Goal: Task Accomplishment & Management: Complete application form

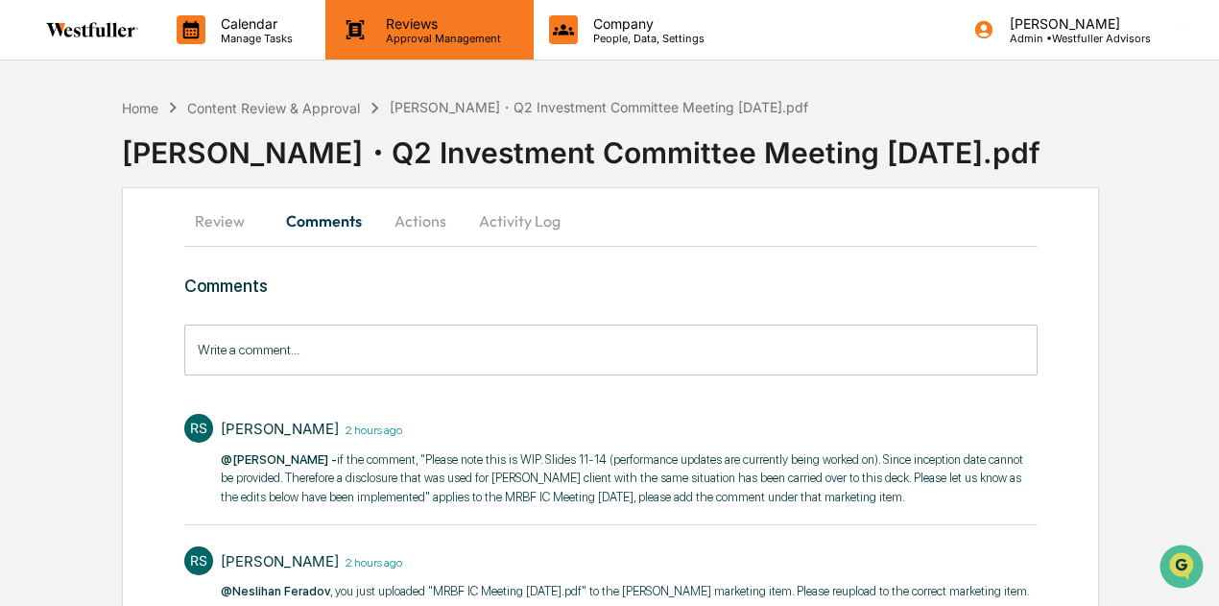
click at [397, 44] on div "Reviews Approval Management" at bounding box center [428, 30] width 207 height 60
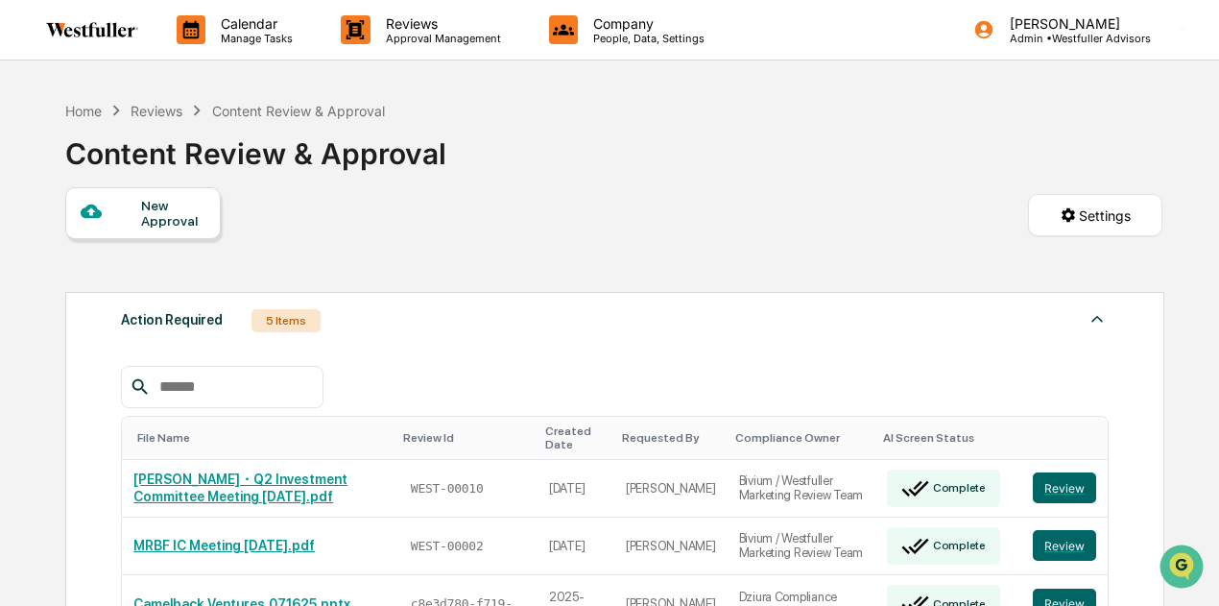
scroll to position [192, 0]
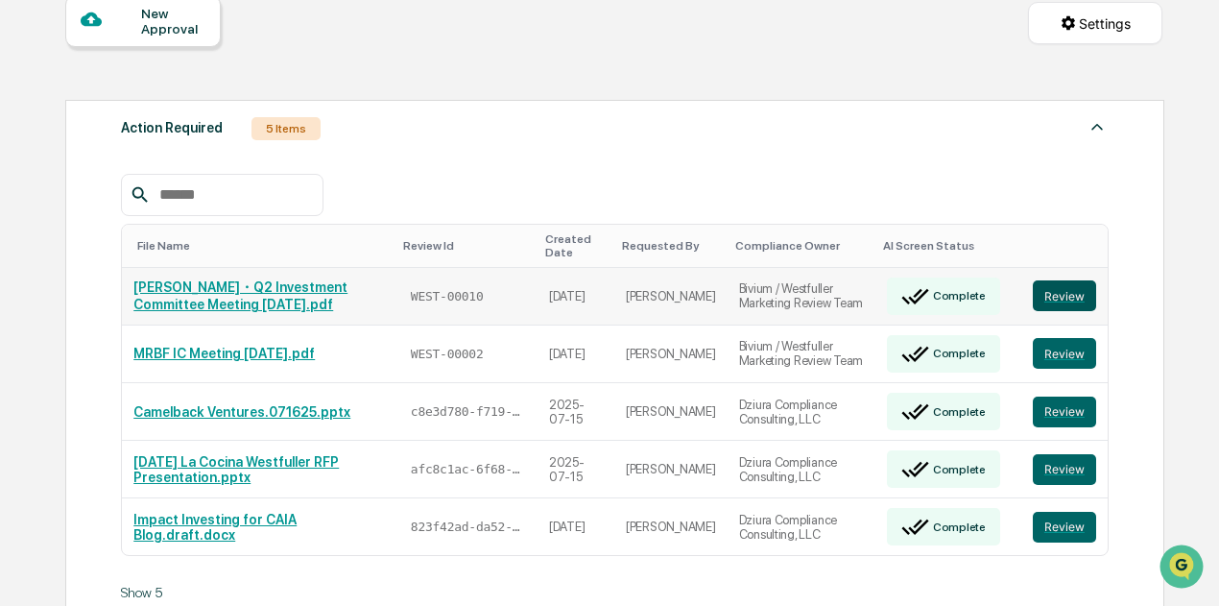
click at [1062, 295] on button "Review" at bounding box center [1064, 295] width 63 height 31
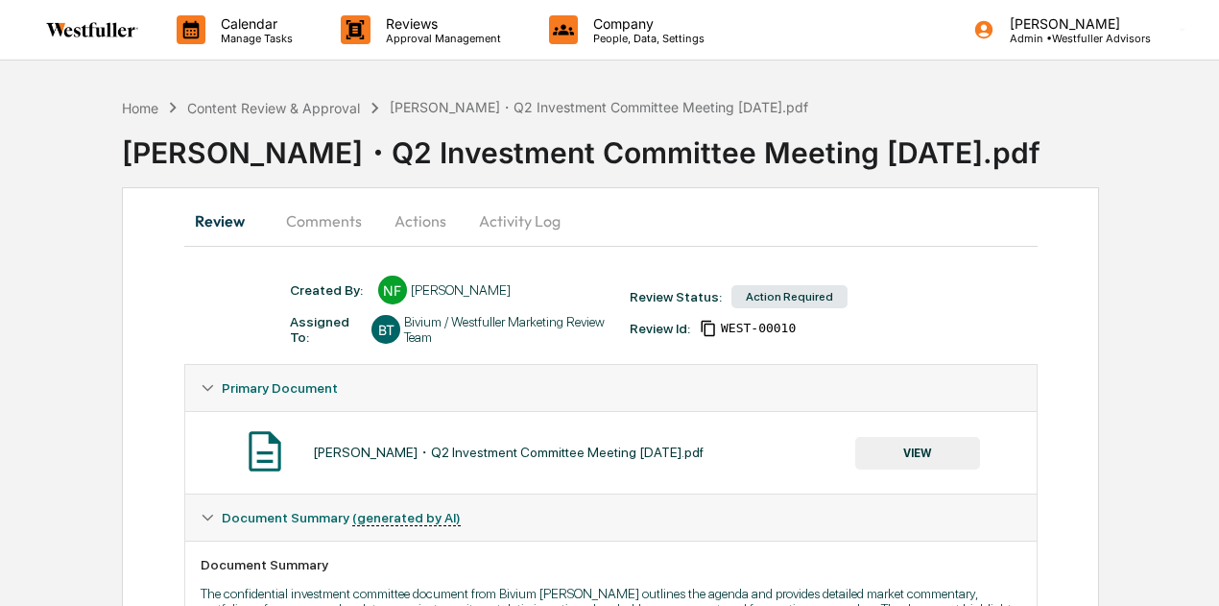
click at [340, 227] on button "Comments" at bounding box center [324, 221] width 107 height 46
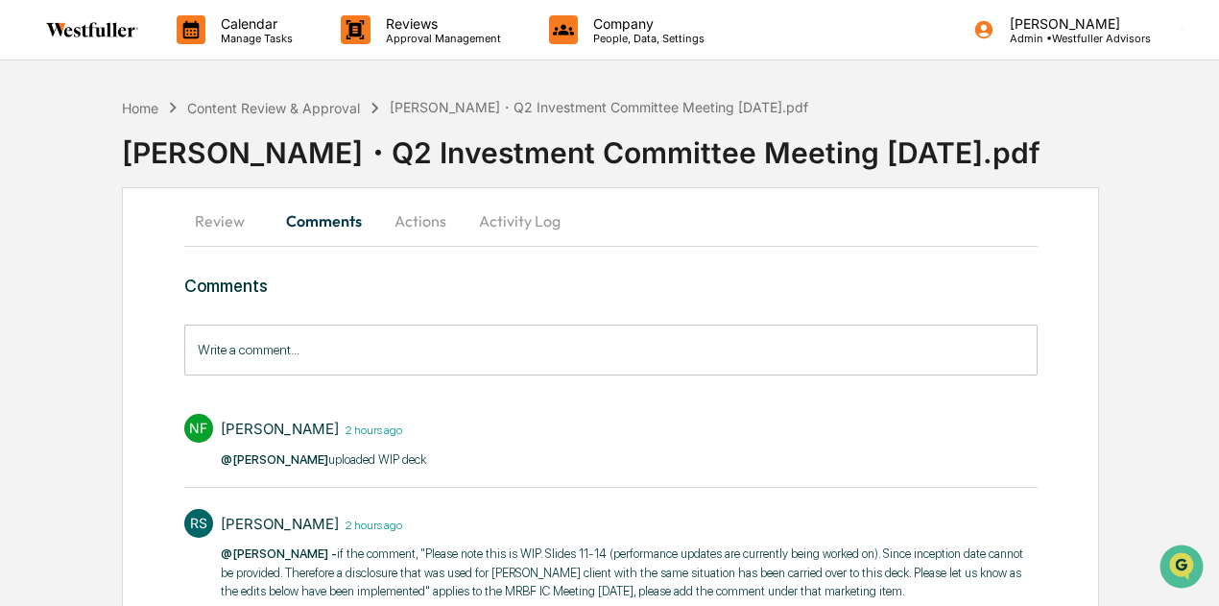
scroll to position [96, 0]
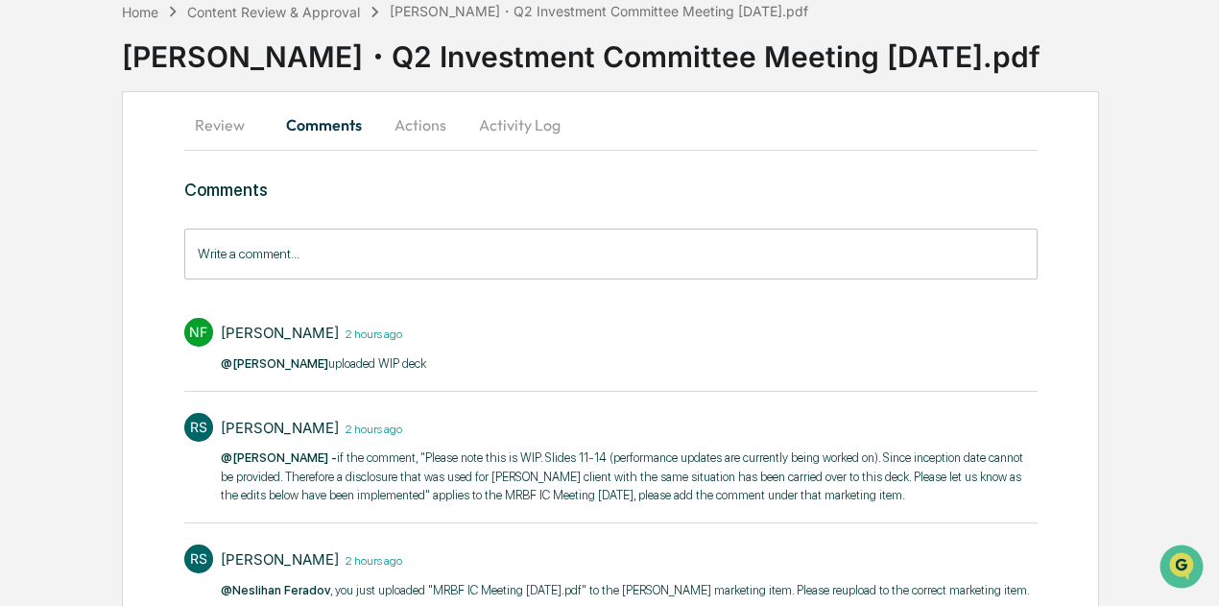
click at [233, 119] on button "Review" at bounding box center [227, 125] width 86 height 46
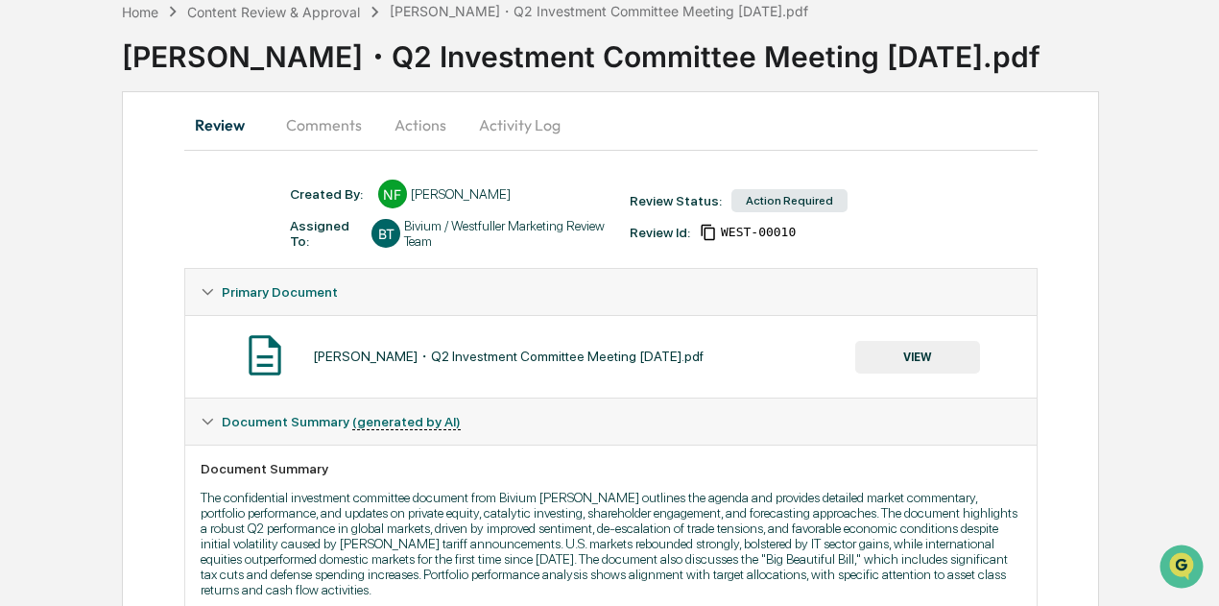
click at [948, 361] on button "VIEW" at bounding box center [917, 357] width 125 height 33
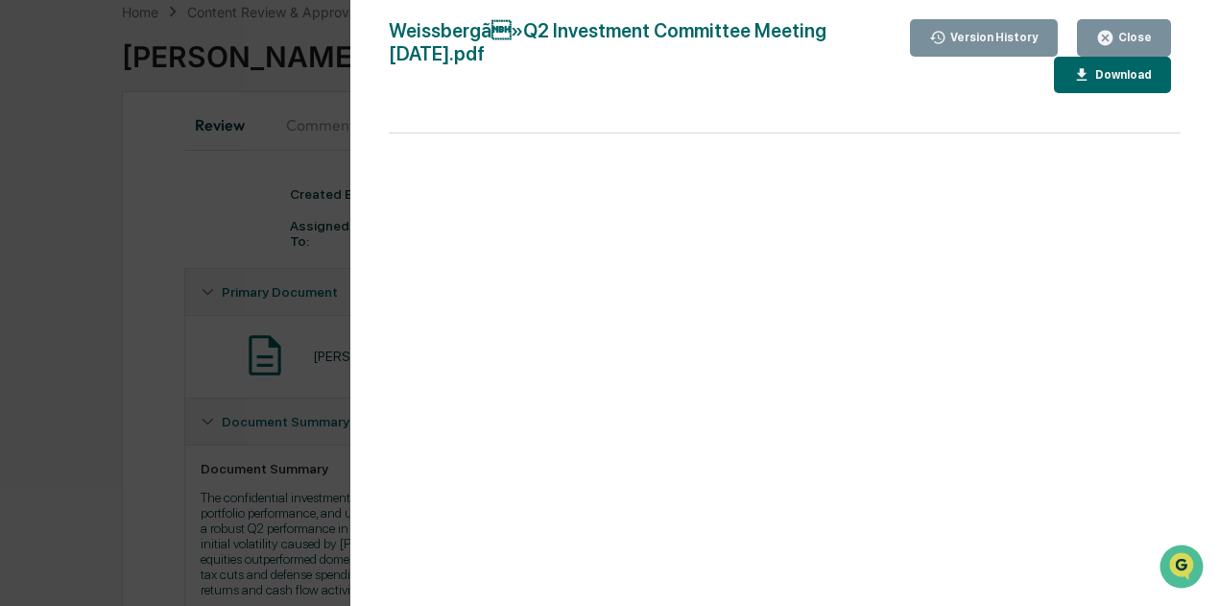
click at [969, 44] on div "Version History" at bounding box center [993, 37] width 92 height 13
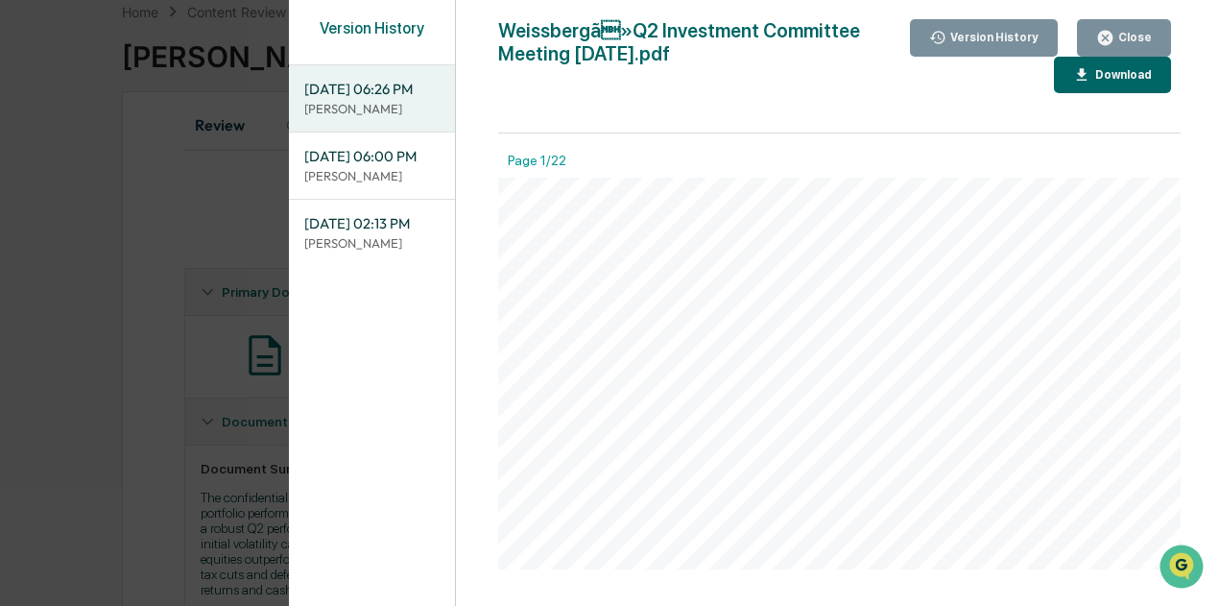
drag, startPoint x: 1109, startPoint y: 31, endPoint x: 1026, endPoint y: 37, distance: 82.8
click at [1109, 31] on icon "button" at bounding box center [1105, 38] width 14 height 14
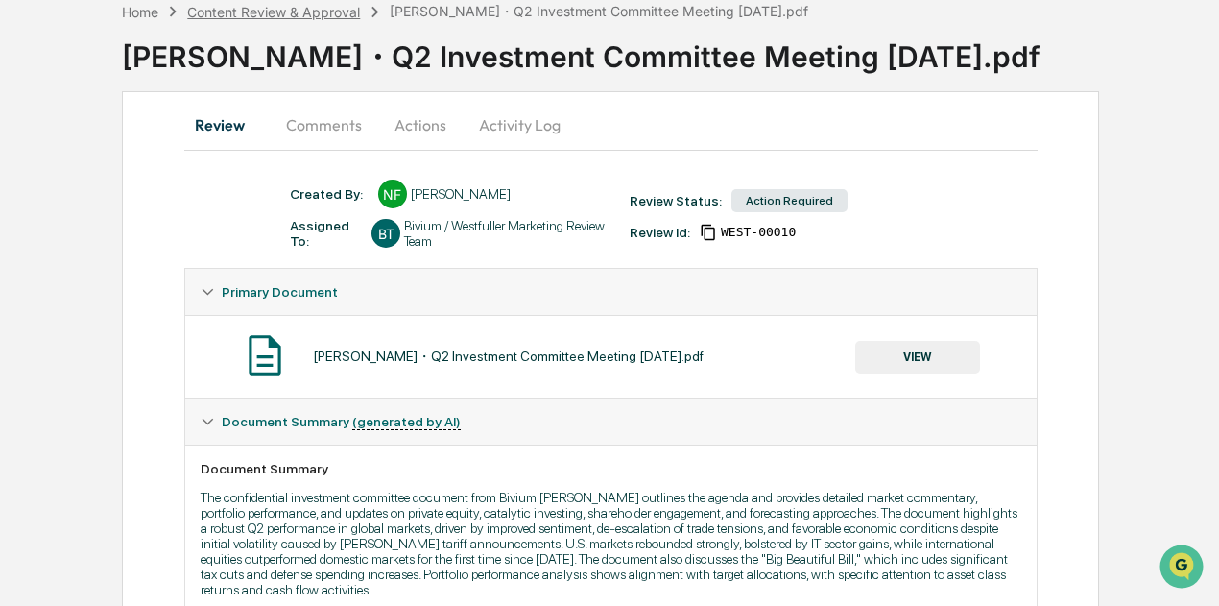
click at [342, 14] on div "Content Review & Approval" at bounding box center [273, 12] width 173 height 16
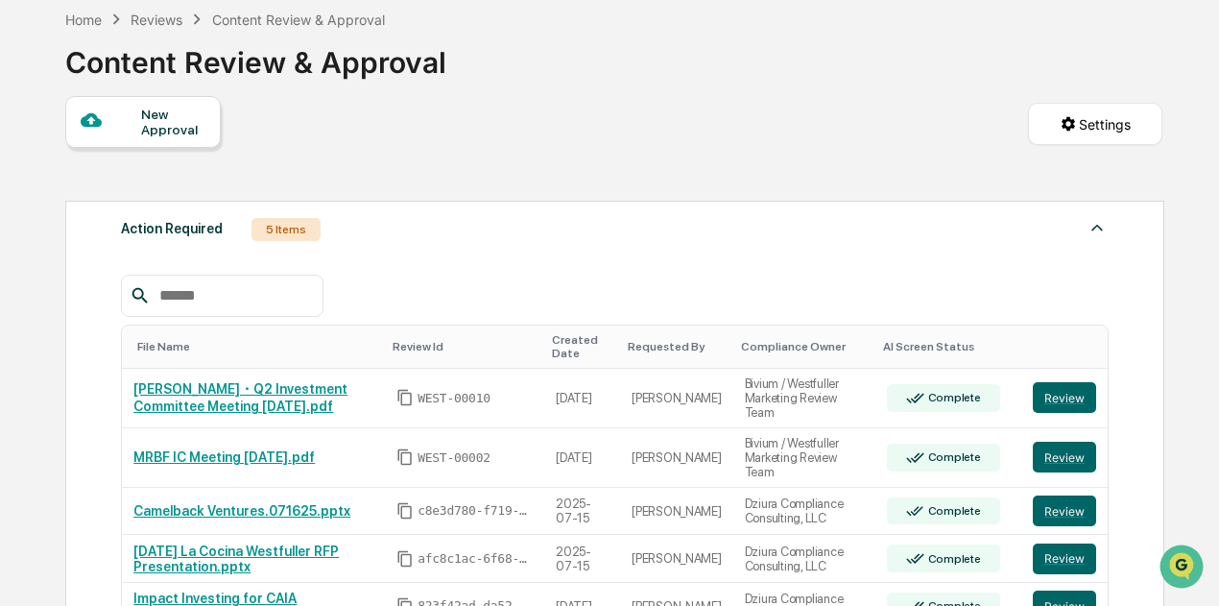
scroll to position [96, 0]
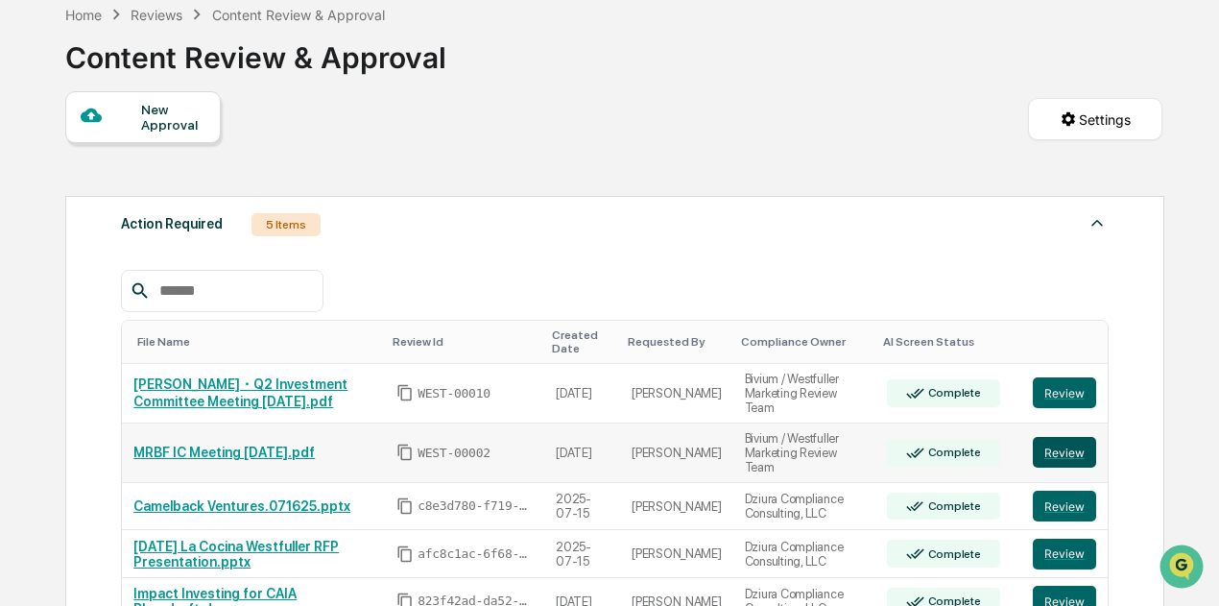
click at [1049, 445] on button "Review" at bounding box center [1064, 452] width 63 height 31
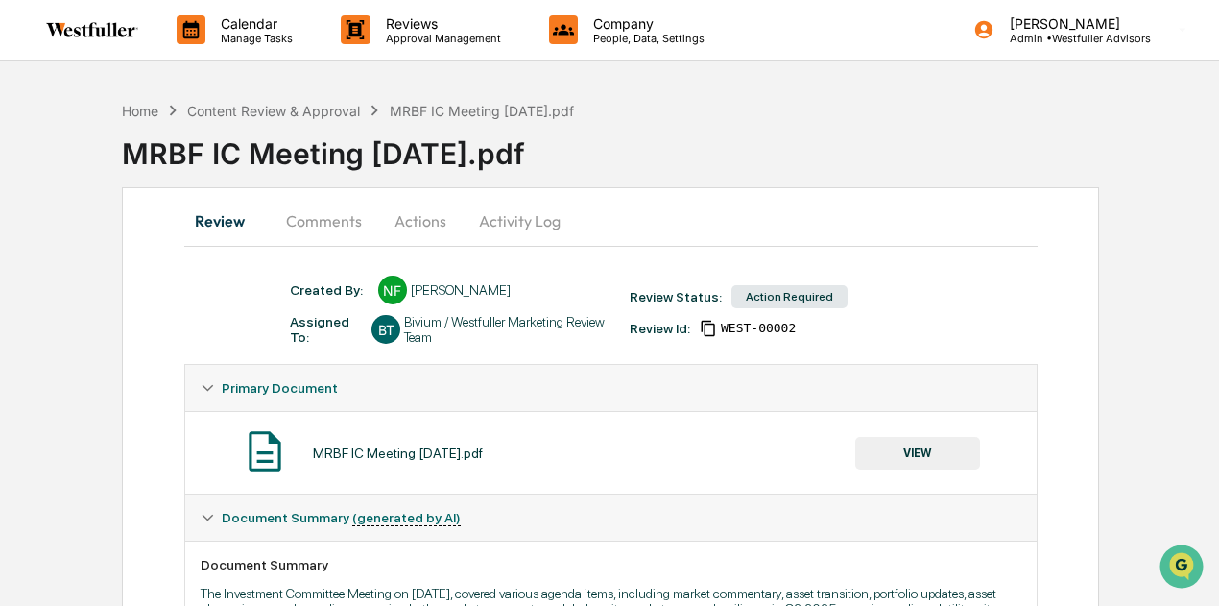
click at [343, 216] on button "Comments" at bounding box center [324, 221] width 107 height 46
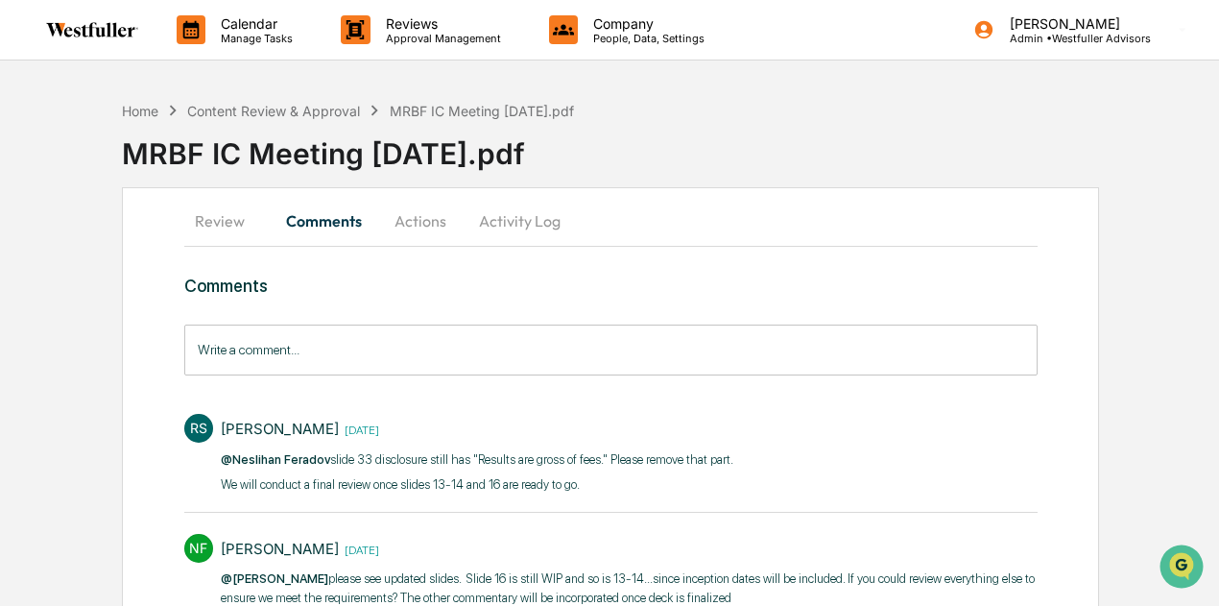
scroll to position [96, 0]
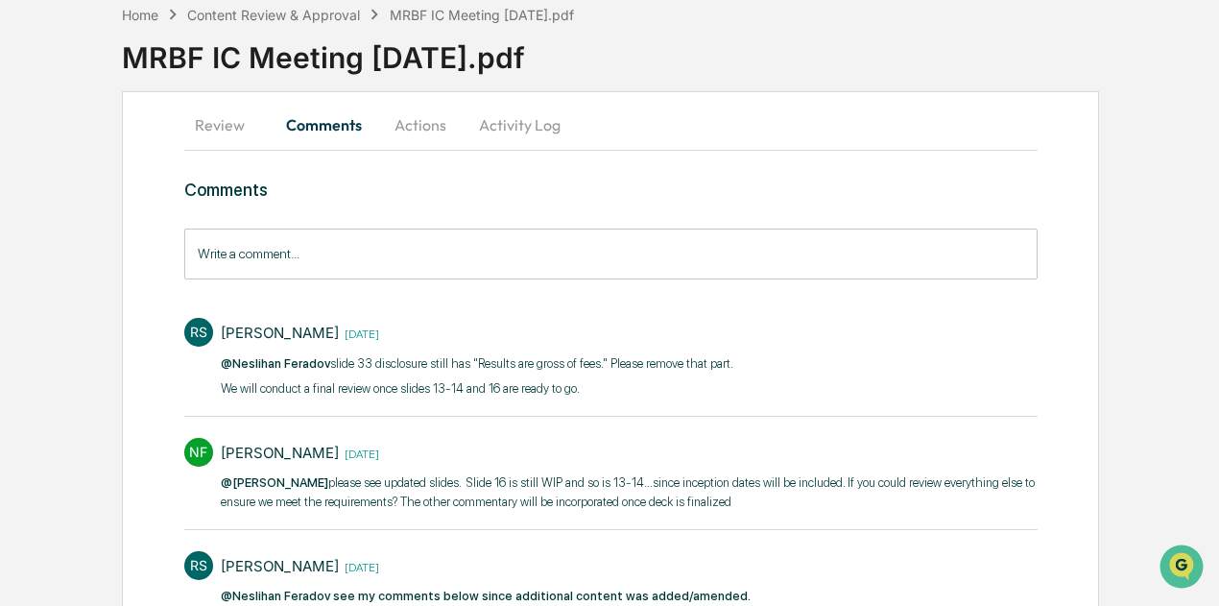
click at [249, 122] on button "Review" at bounding box center [227, 125] width 86 height 46
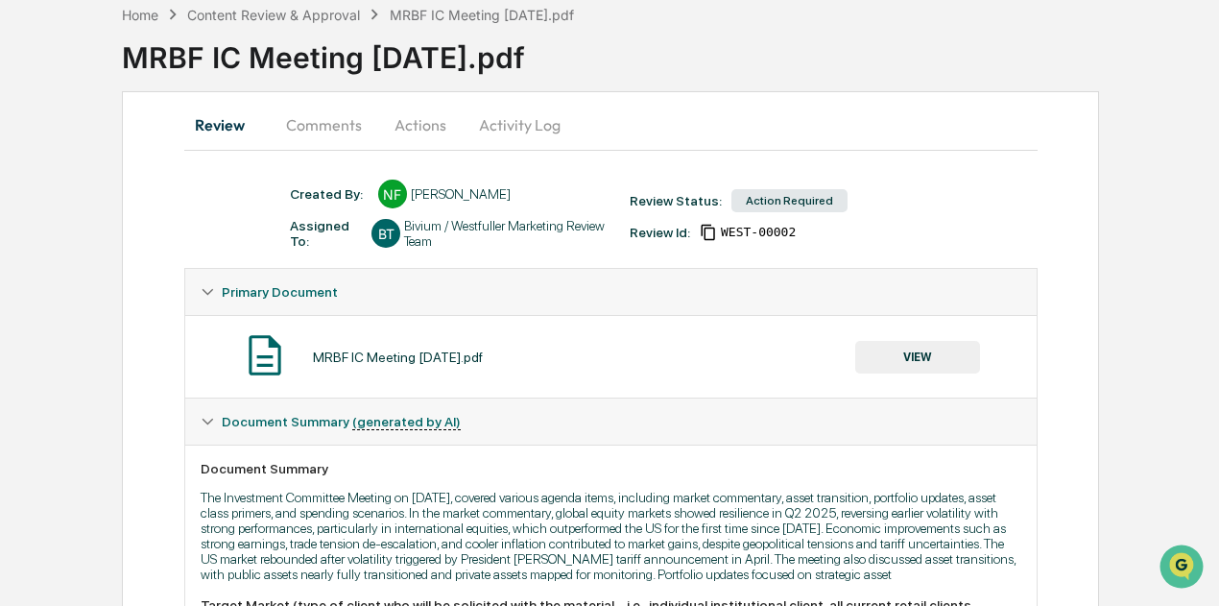
click at [941, 366] on button "VIEW" at bounding box center [917, 357] width 125 height 33
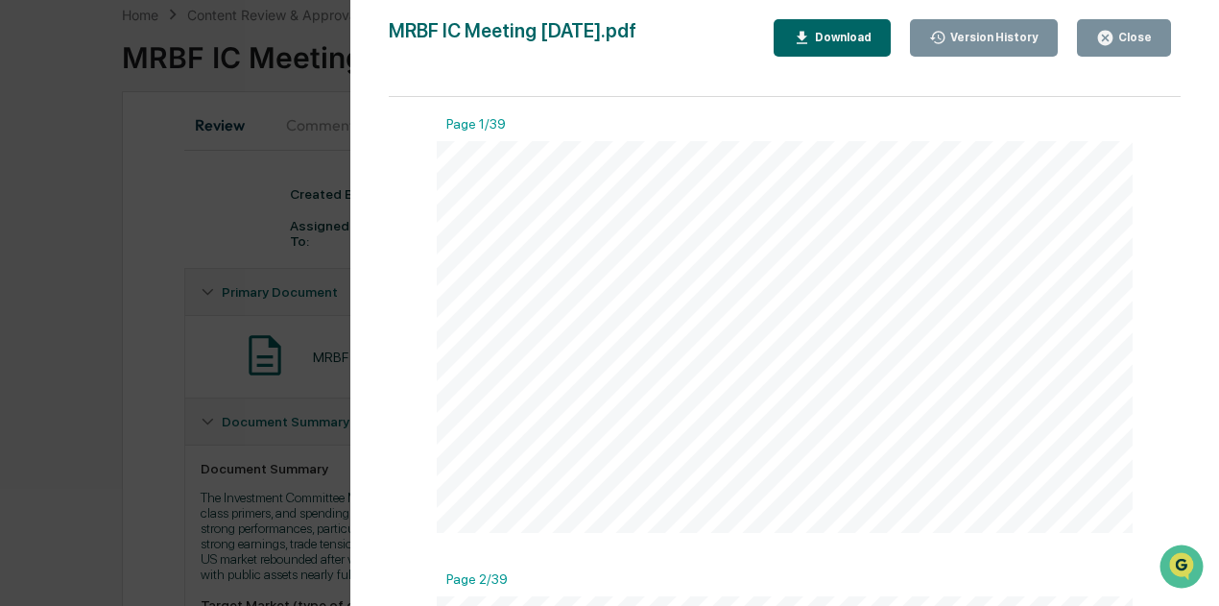
click at [981, 30] on div "Version History" at bounding box center [984, 38] width 110 height 18
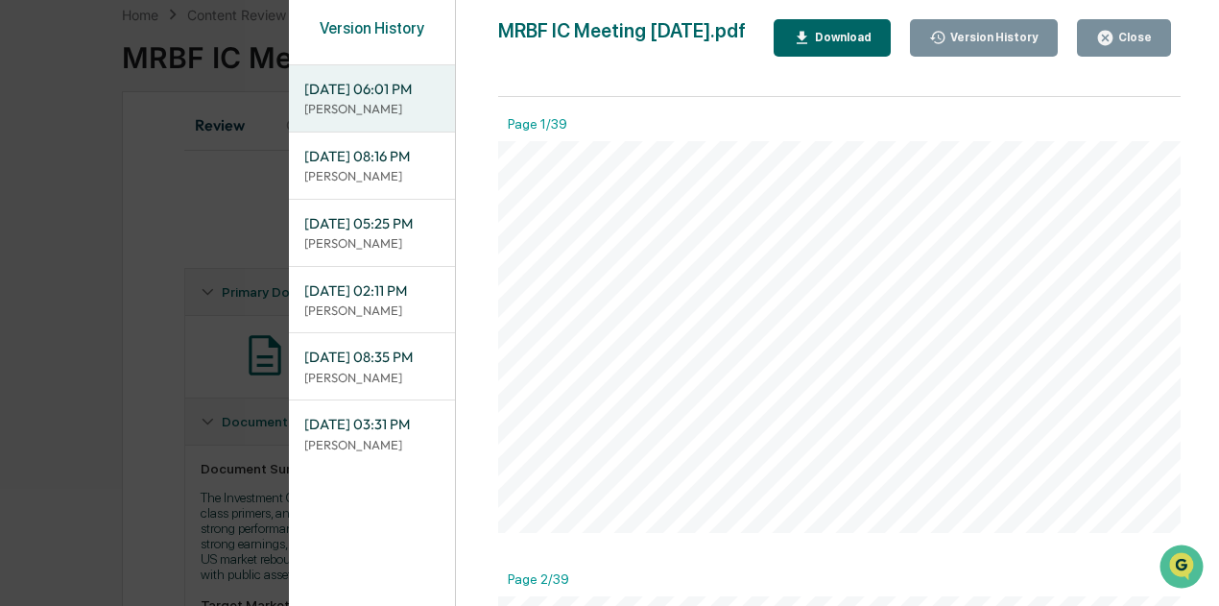
click at [202, 207] on div "Version History 09/24/2025, 06:01 PM Neslihan Feradov 09/23/2025, 08:16 PM Nesl…" at bounding box center [609, 303] width 1219 height 606
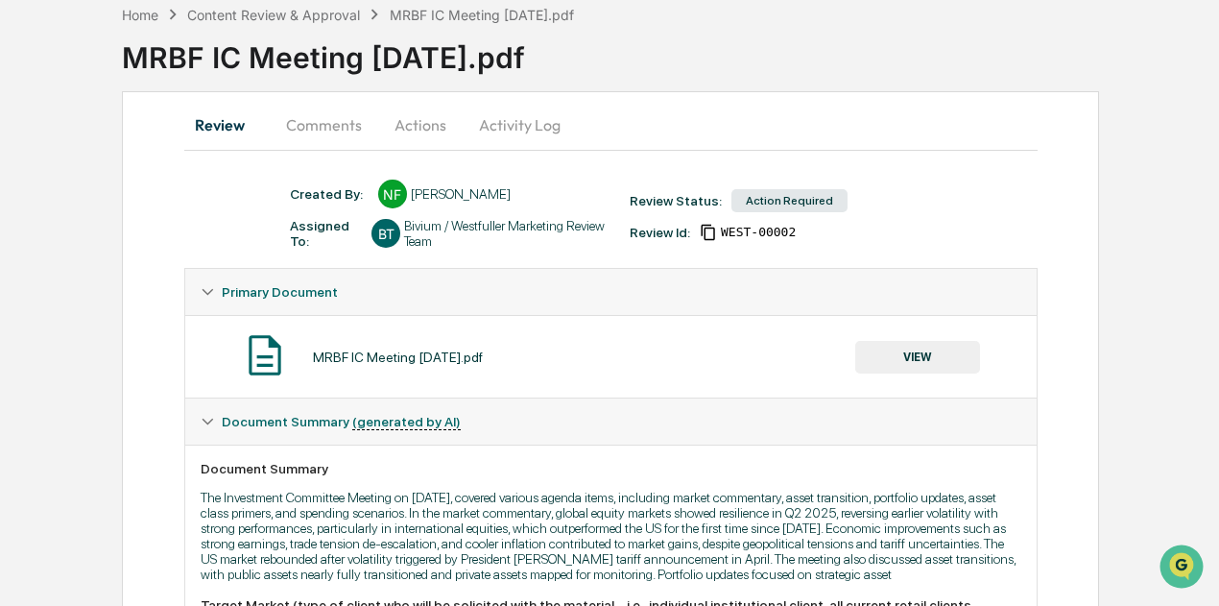
click at [330, 128] on button "Comments" at bounding box center [324, 125] width 107 height 46
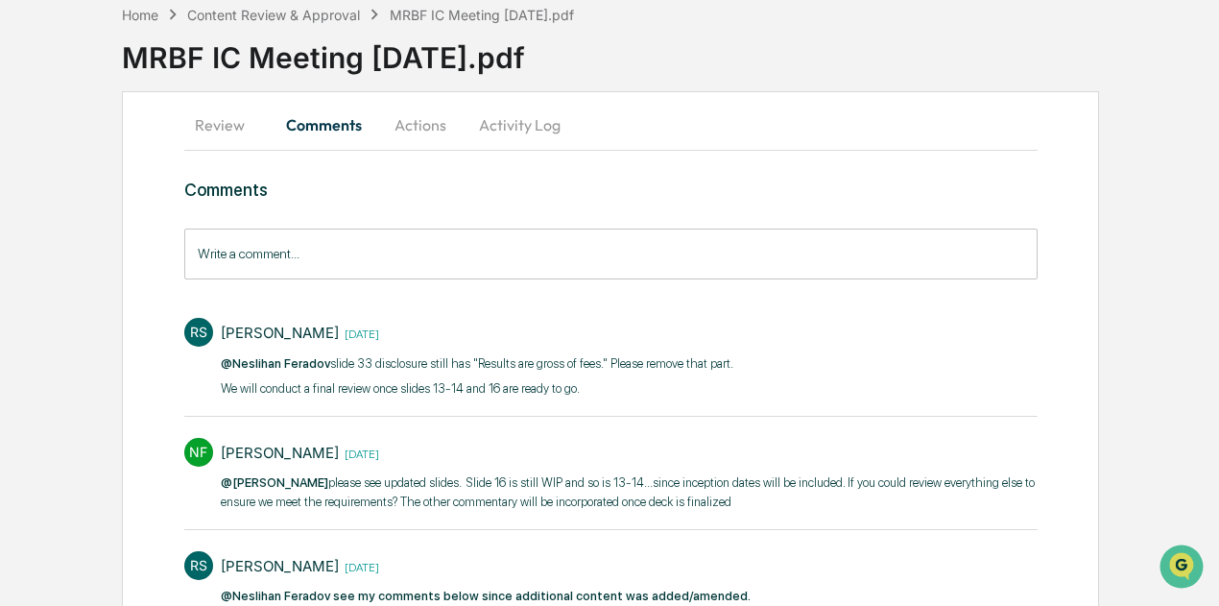
click at [228, 125] on button "Review" at bounding box center [227, 125] width 86 height 46
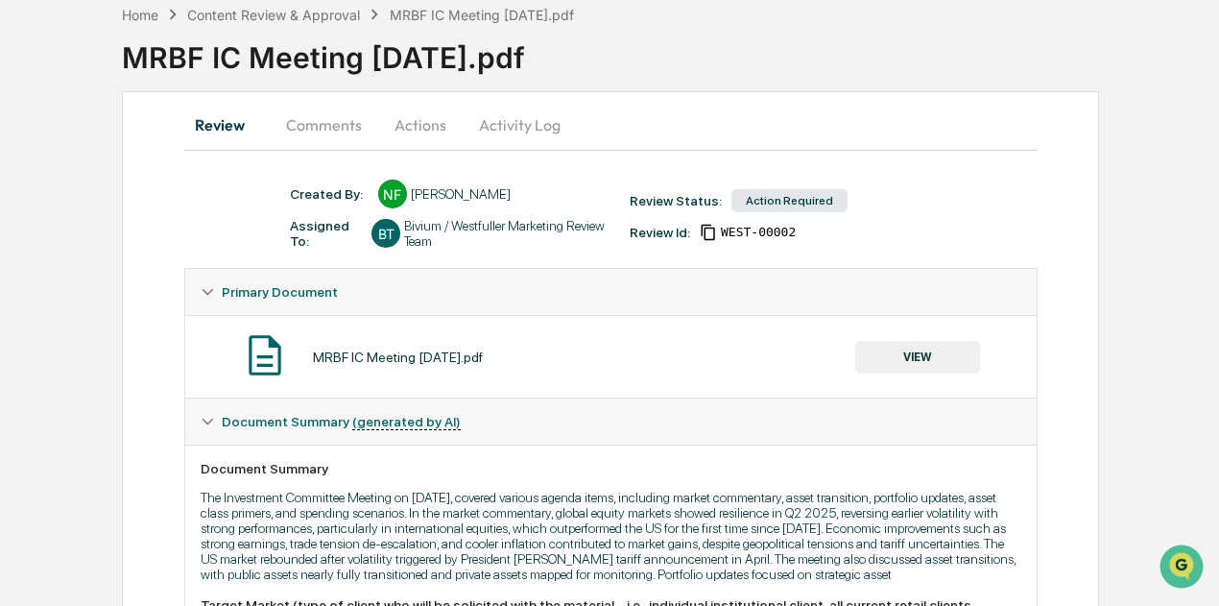
click at [922, 356] on button "VIEW" at bounding box center [917, 357] width 125 height 33
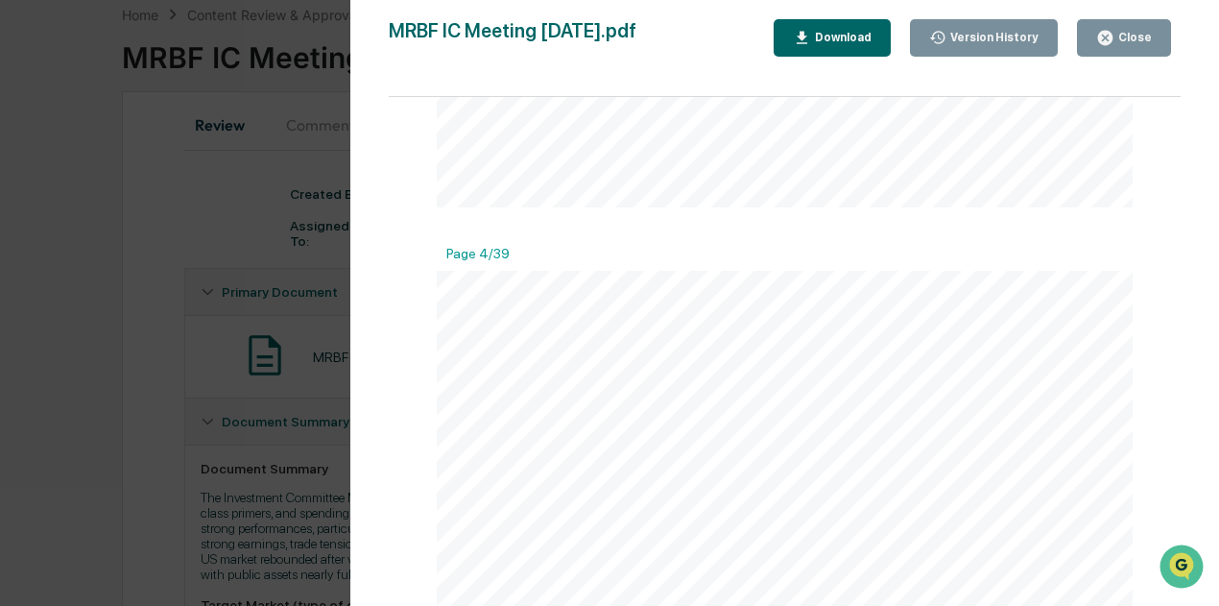
scroll to position [1344, 0]
click at [861, 36] on div "Download" at bounding box center [841, 37] width 60 height 13
click at [1138, 37] on div "Close" at bounding box center [1133, 37] width 37 height 13
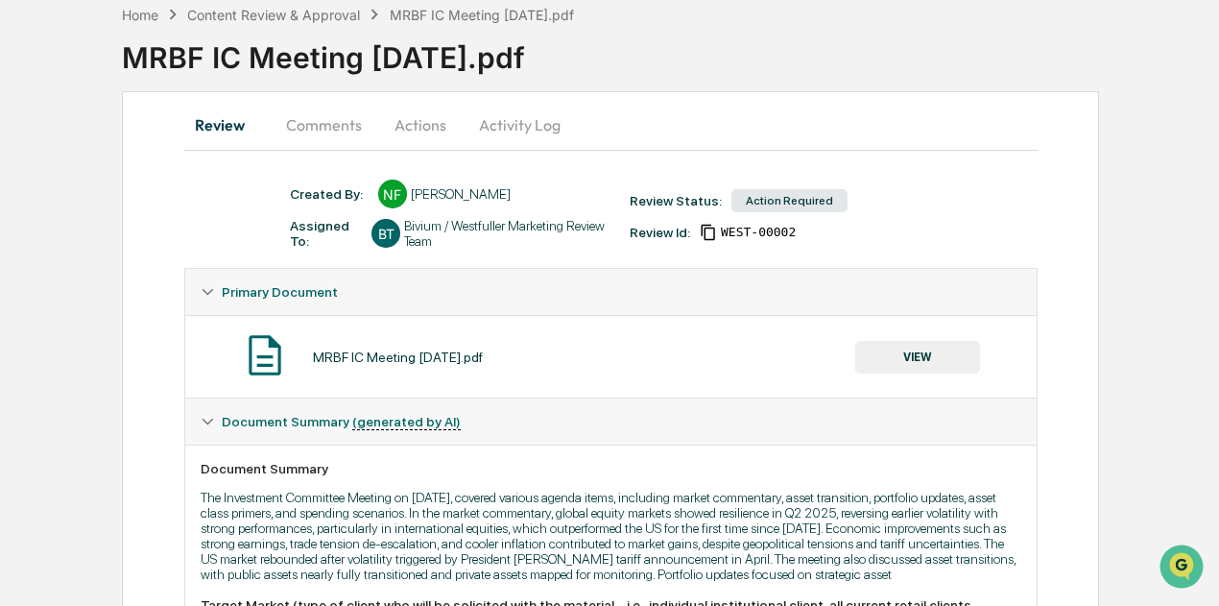
click at [323, 129] on button "Comments" at bounding box center [324, 125] width 107 height 46
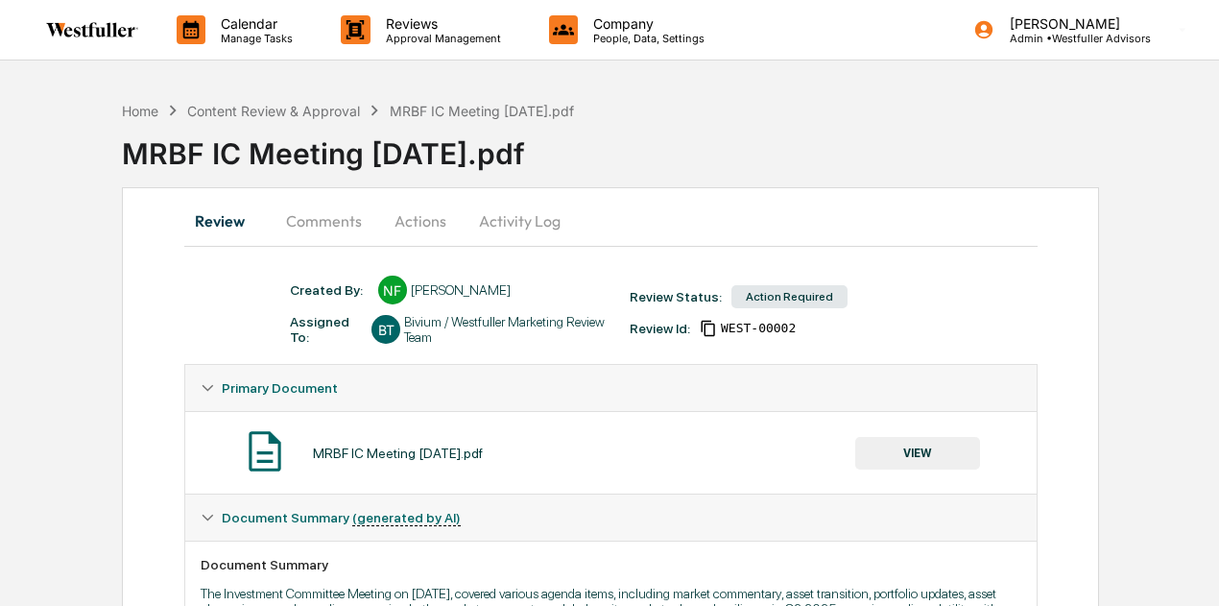
click at [301, 218] on button "Comments" at bounding box center [324, 221] width 107 height 46
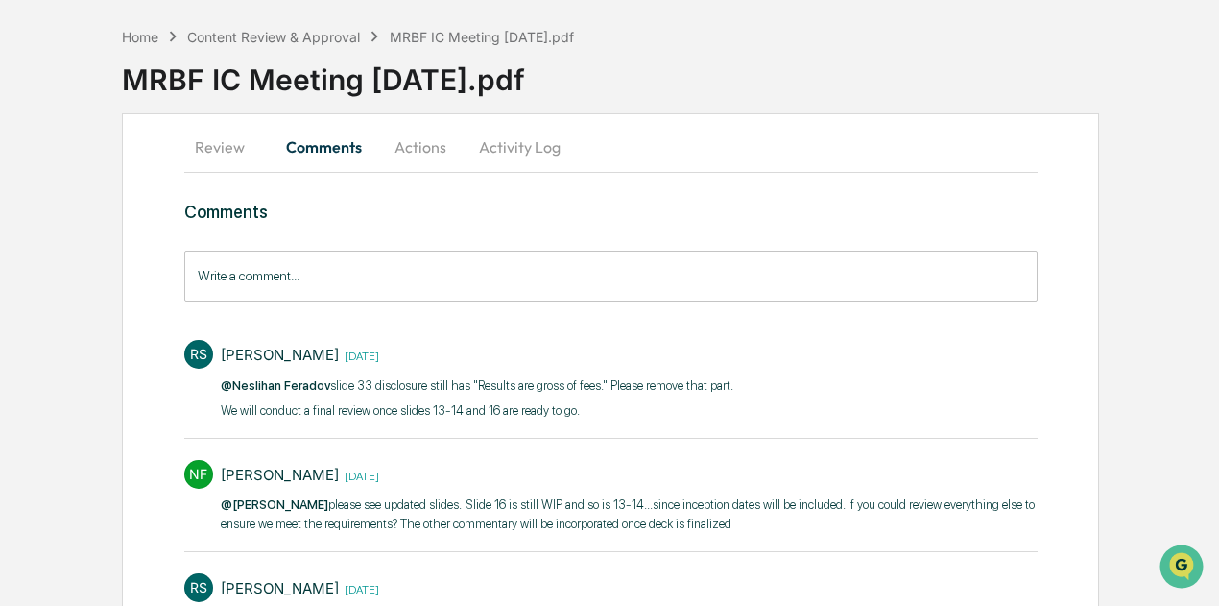
scroll to position [96, 0]
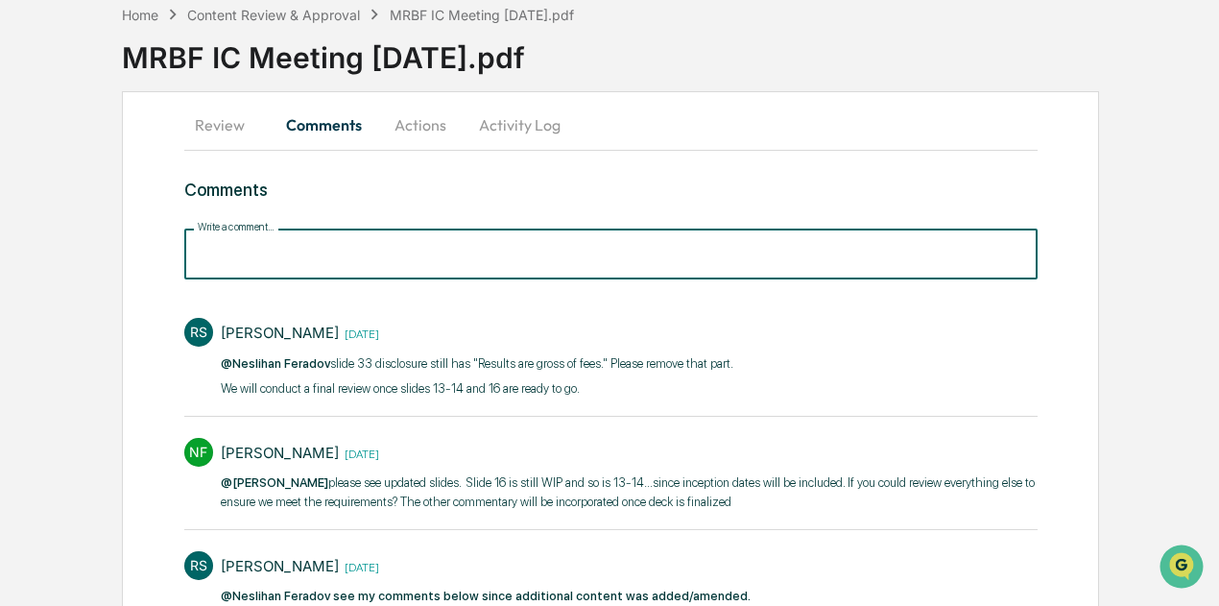
click at [384, 250] on input "Write a comment..." at bounding box center [610, 253] width 853 height 51
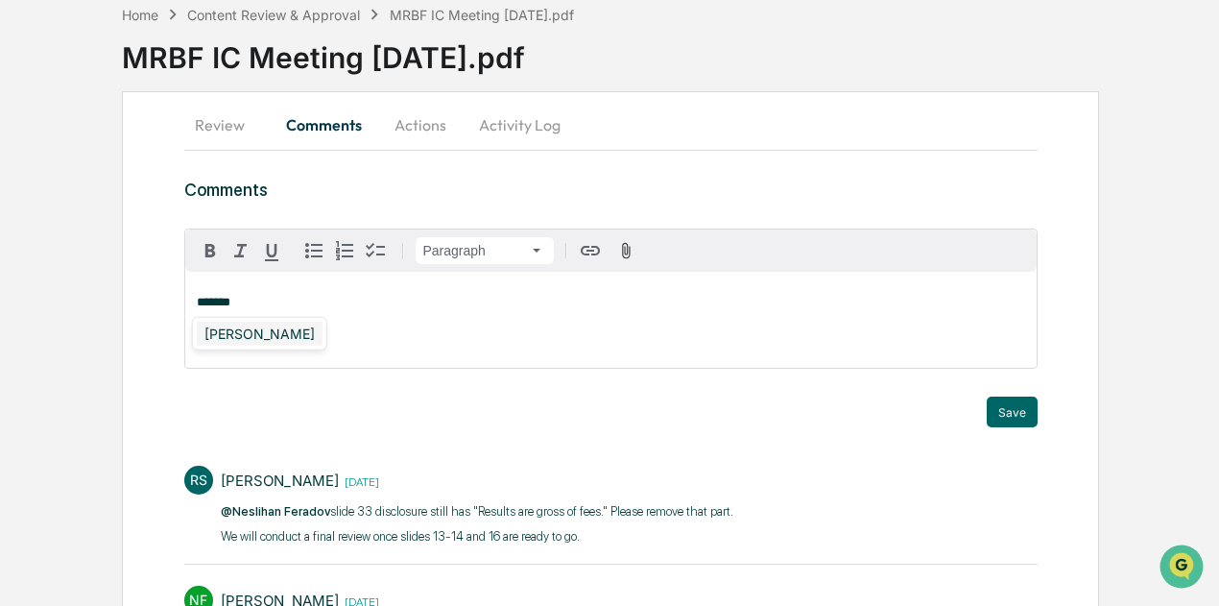
click at [305, 325] on div "[PERSON_NAME]" at bounding box center [260, 334] width 126 height 24
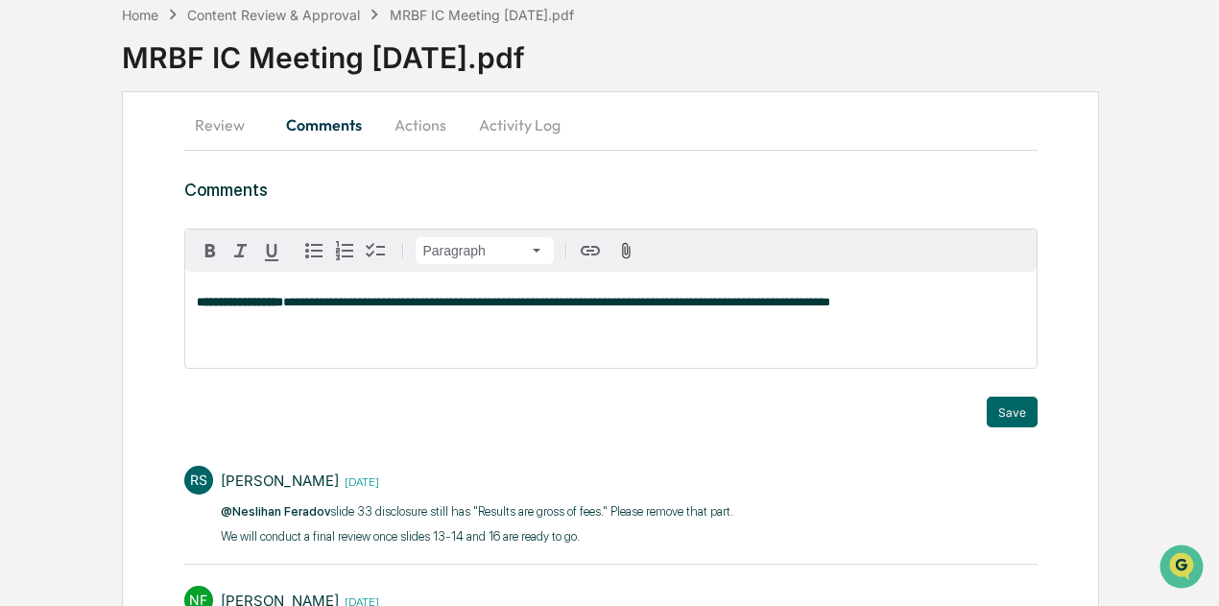
click at [731, 304] on span "**********" at bounding box center [556, 302] width 547 height 12
click at [915, 302] on p "**********" at bounding box center [611, 302] width 828 height 13
click at [1012, 418] on button "Save" at bounding box center [1012, 411] width 51 height 31
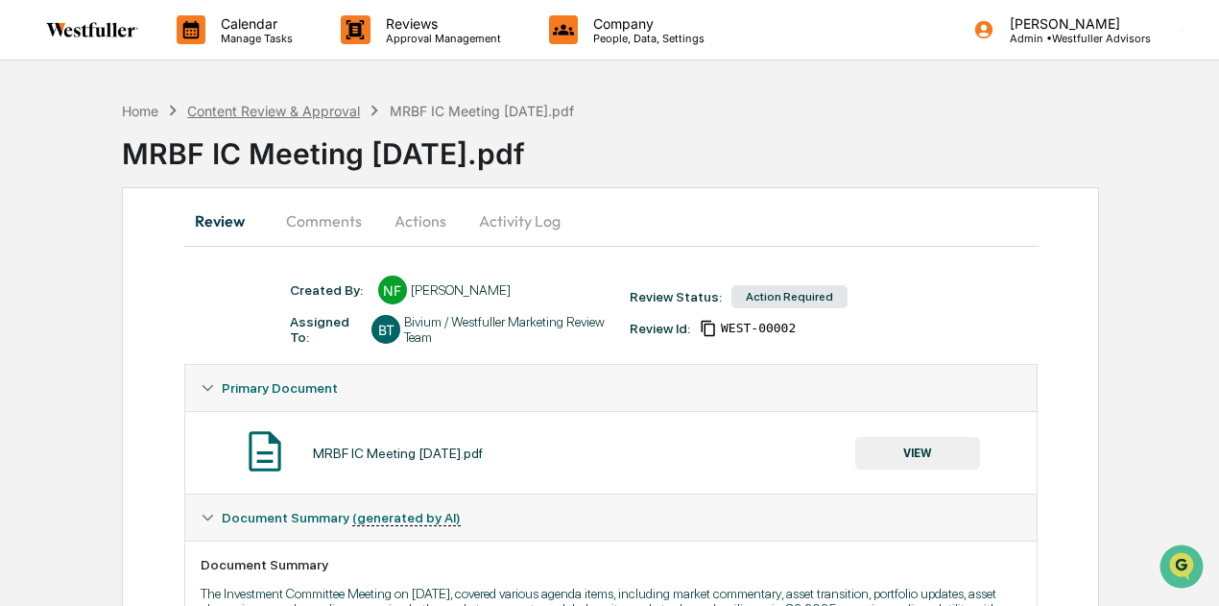
click at [324, 106] on div "Content Review & Approval" at bounding box center [273, 111] width 173 height 16
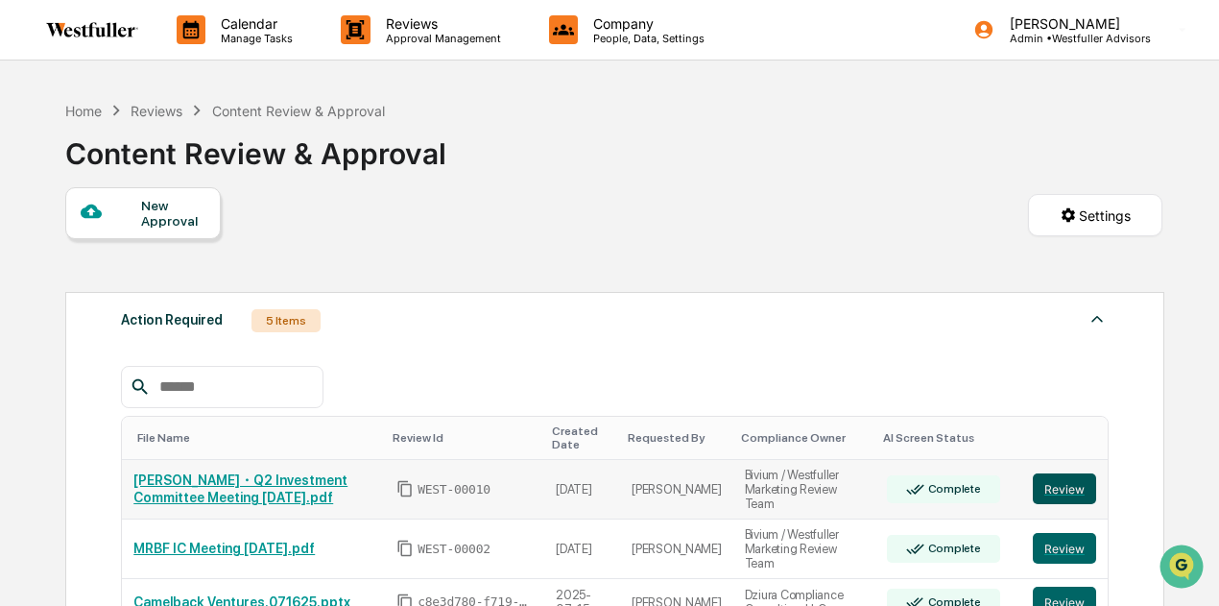
click at [1080, 483] on button "Review" at bounding box center [1064, 488] width 63 height 31
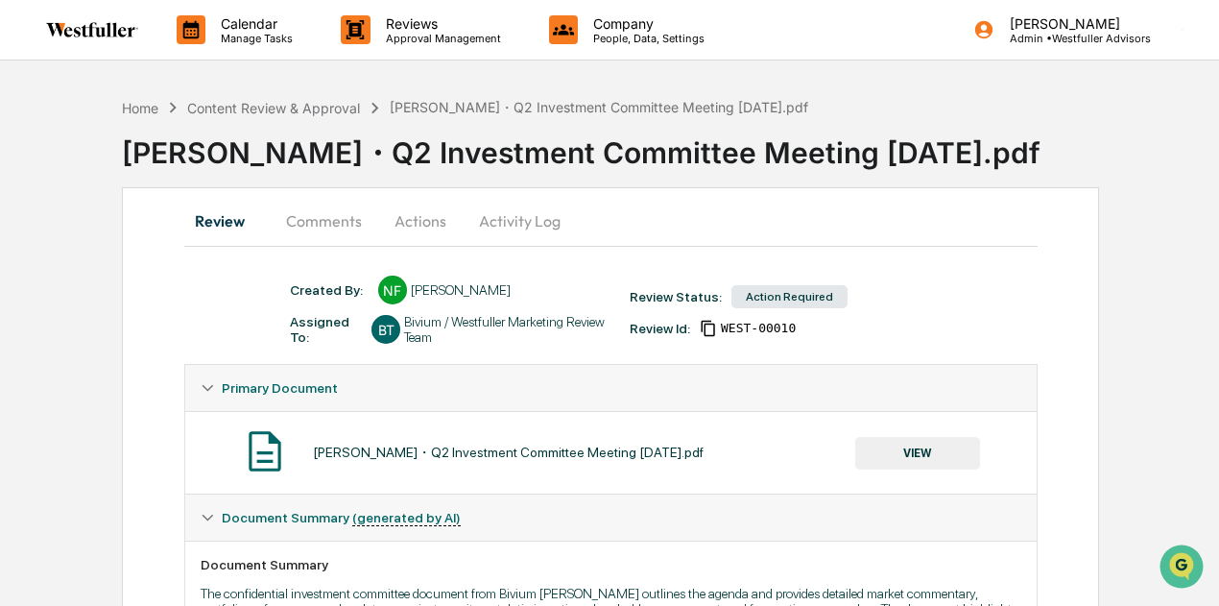
click at [301, 216] on button "Comments" at bounding box center [324, 221] width 107 height 46
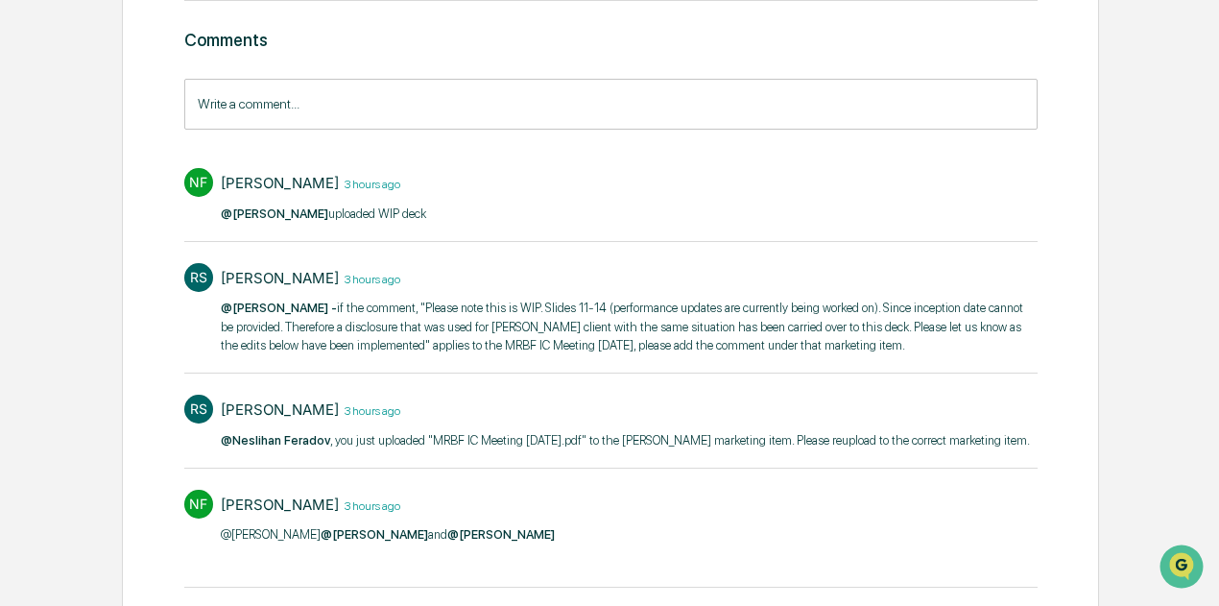
scroll to position [192, 0]
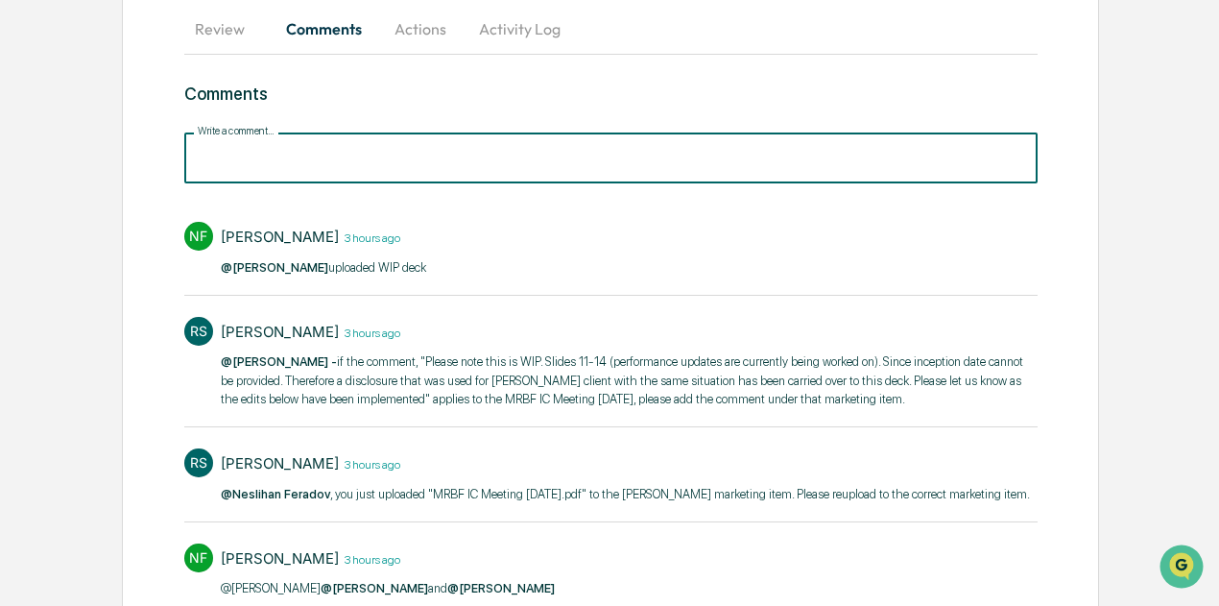
click at [299, 163] on input "Write a comment..." at bounding box center [610, 157] width 853 height 51
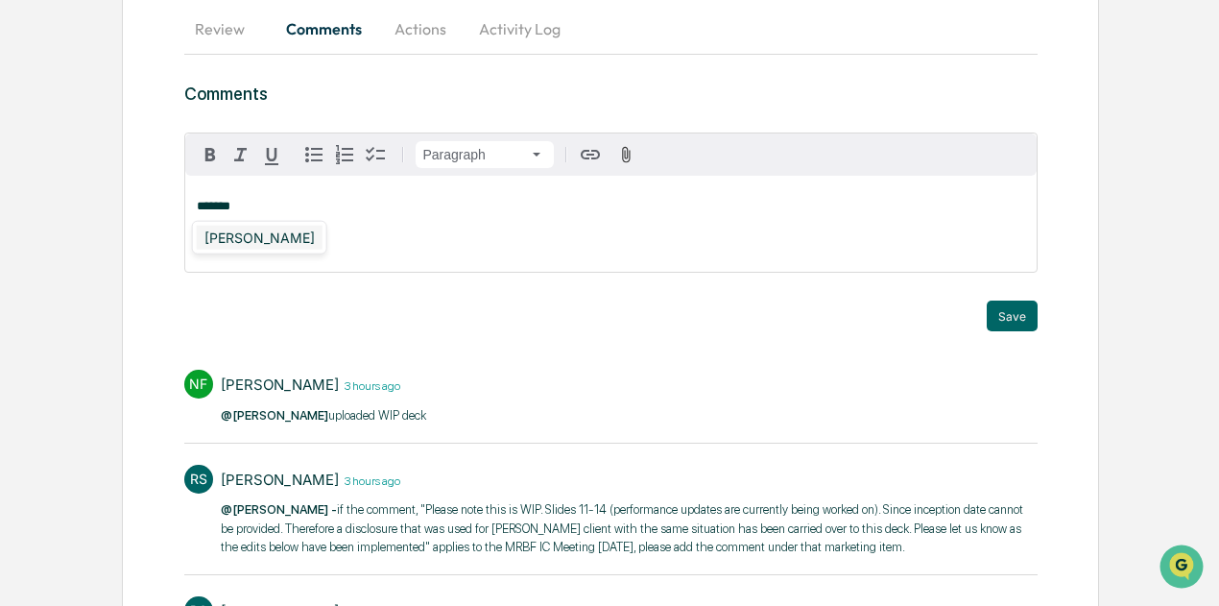
click at [275, 239] on div "[PERSON_NAME]" at bounding box center [260, 238] width 126 height 24
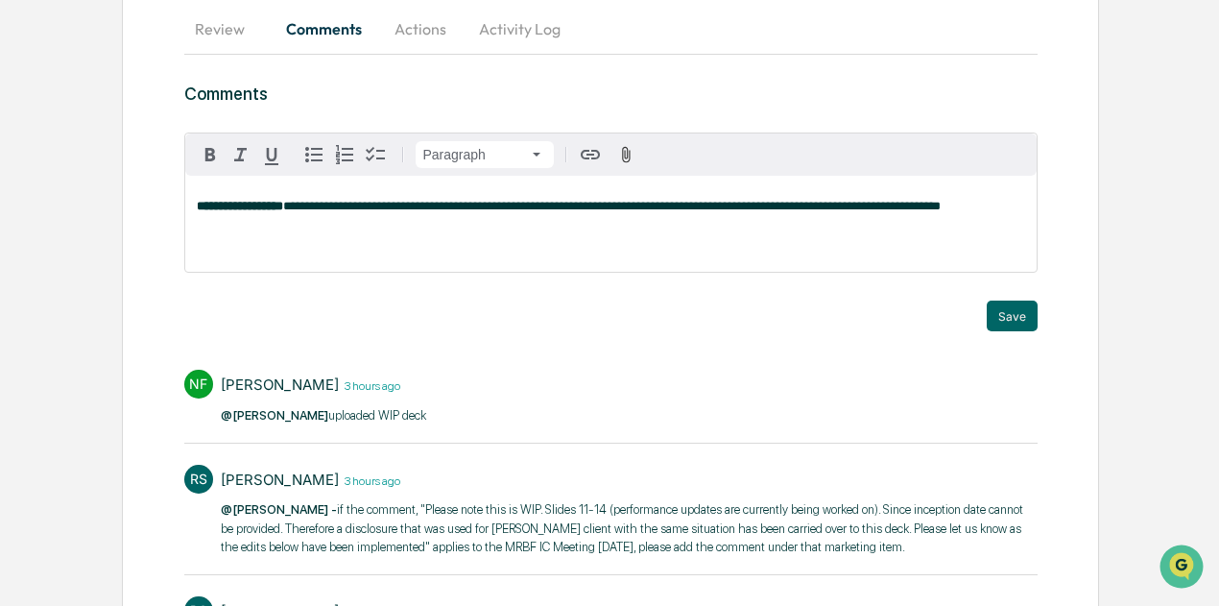
click at [712, 203] on span "**********" at bounding box center [612, 206] width 658 height 12
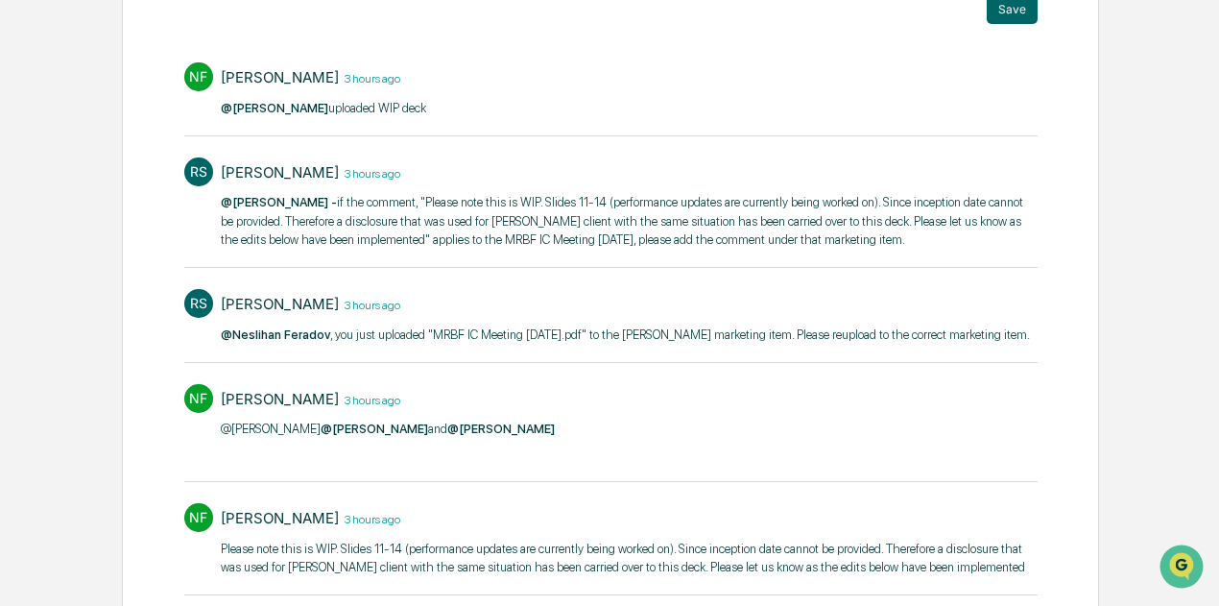
scroll to position [288, 0]
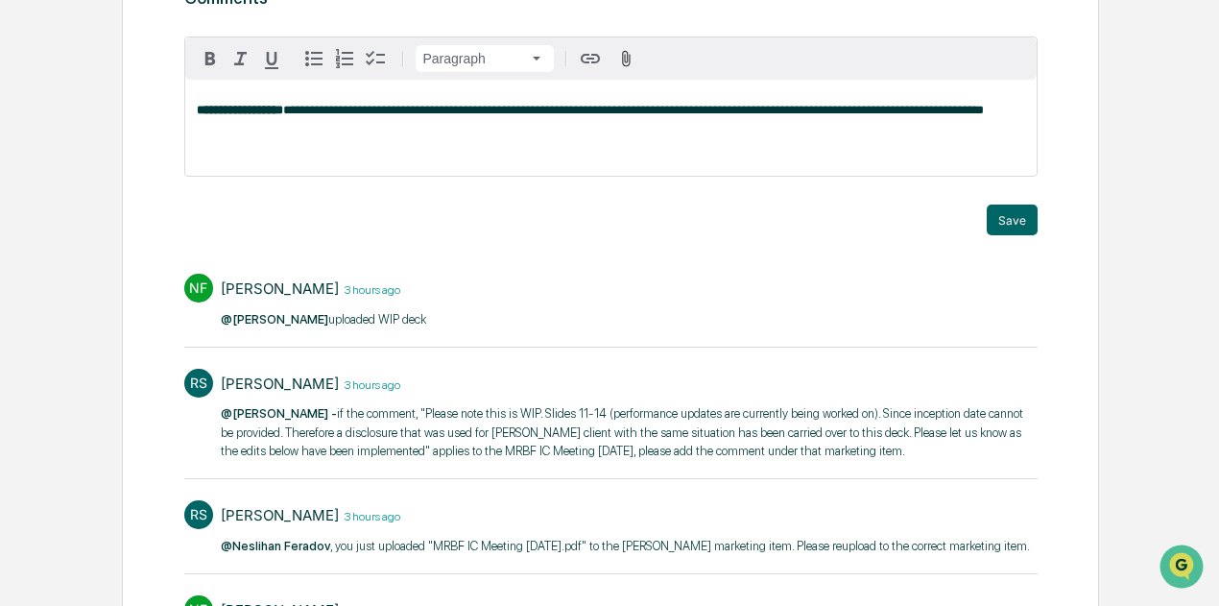
click at [266, 117] on p "**********" at bounding box center [611, 110] width 828 height 13
click at [273, 141] on div "[PERSON_NAME]" at bounding box center [260, 142] width 126 height 24
click at [1013, 218] on button "Save" at bounding box center [1012, 219] width 51 height 31
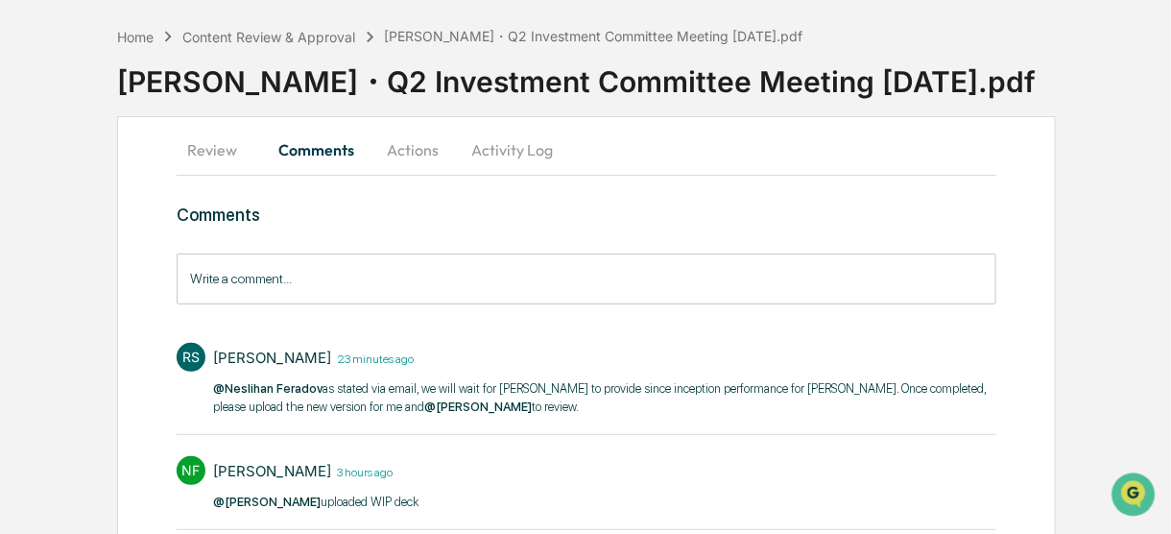
scroll to position [0, 0]
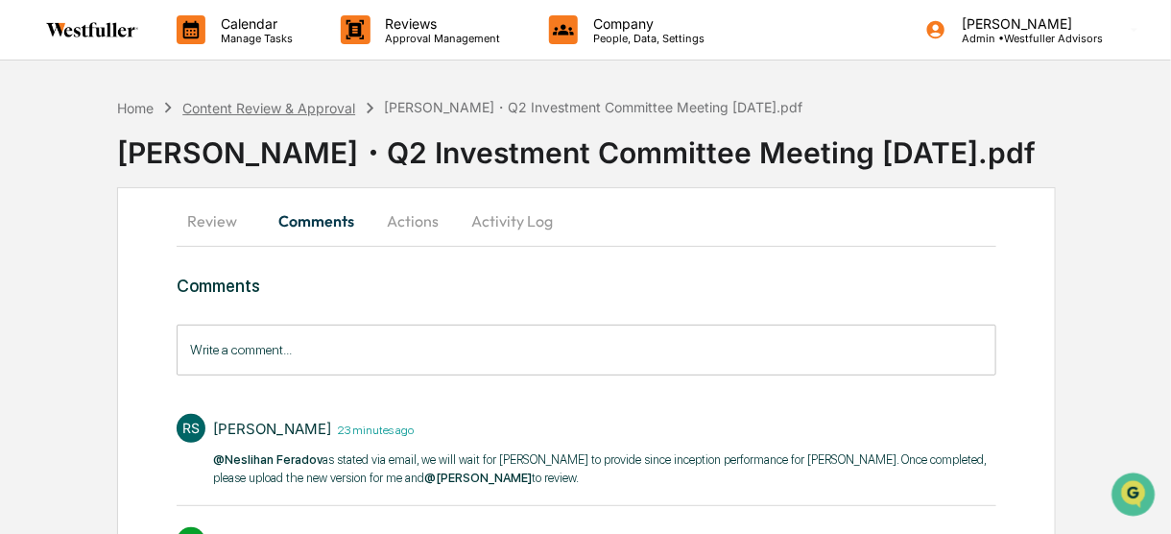
click at [324, 100] on div "Content Review & Approval" at bounding box center [268, 108] width 173 height 16
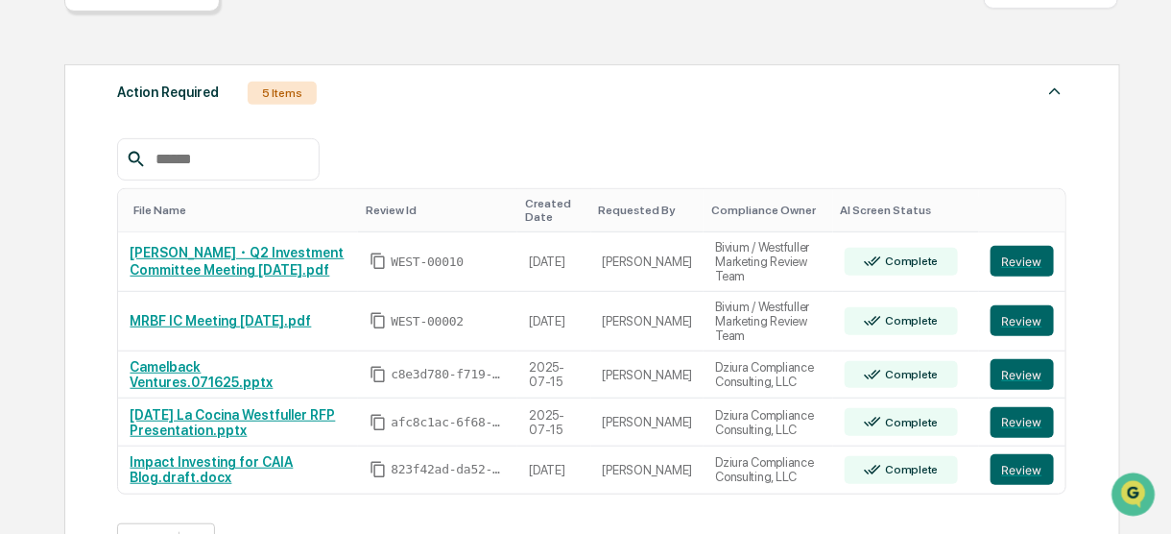
scroll to position [230, 0]
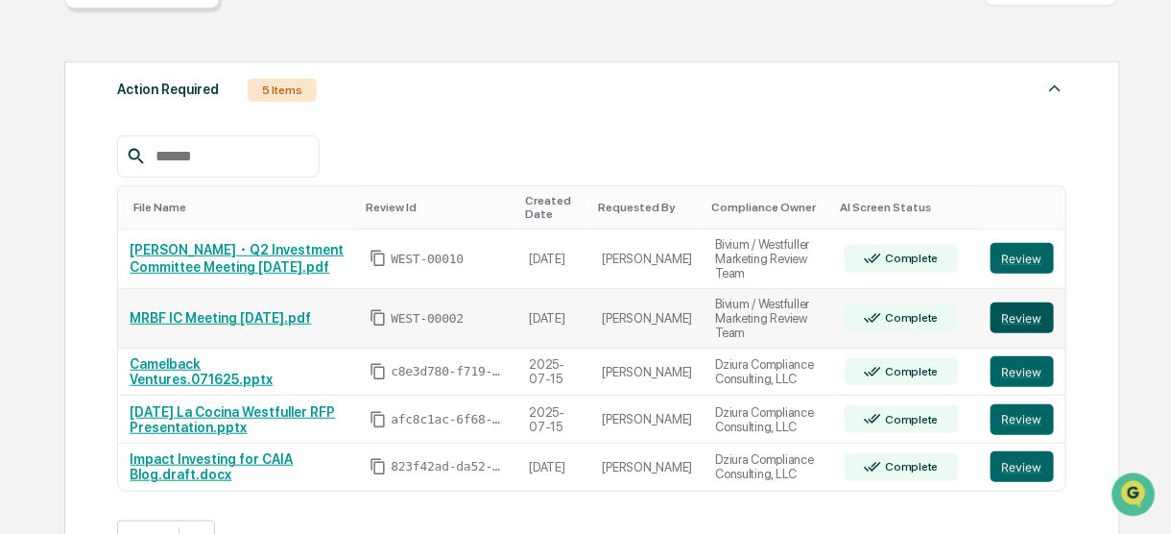
click at [1032, 310] on button "Review" at bounding box center [1022, 317] width 63 height 31
